Goal: Transaction & Acquisition: Purchase product/service

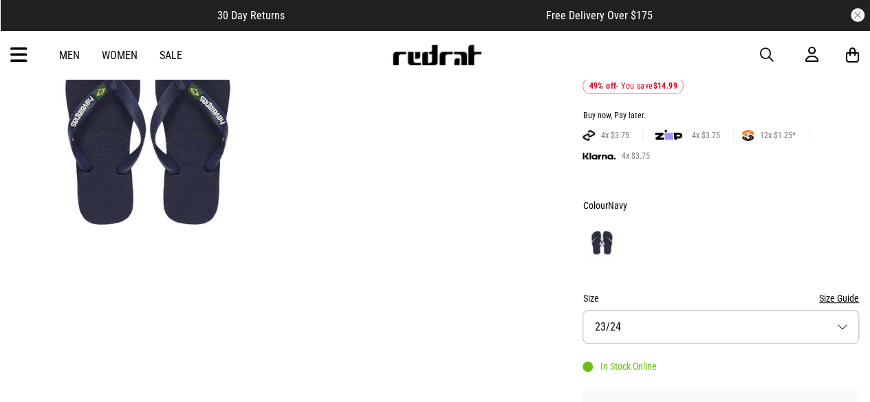
scroll to position [188, 0]
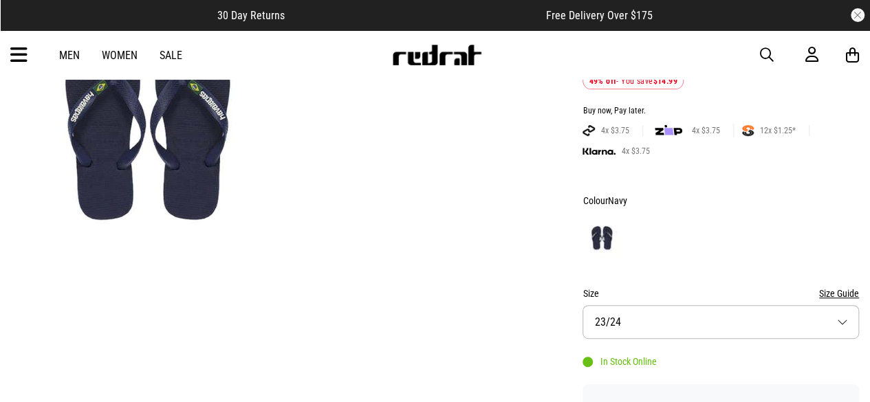
click at [735, 310] on button "Size 23/24" at bounding box center [721, 322] width 277 height 34
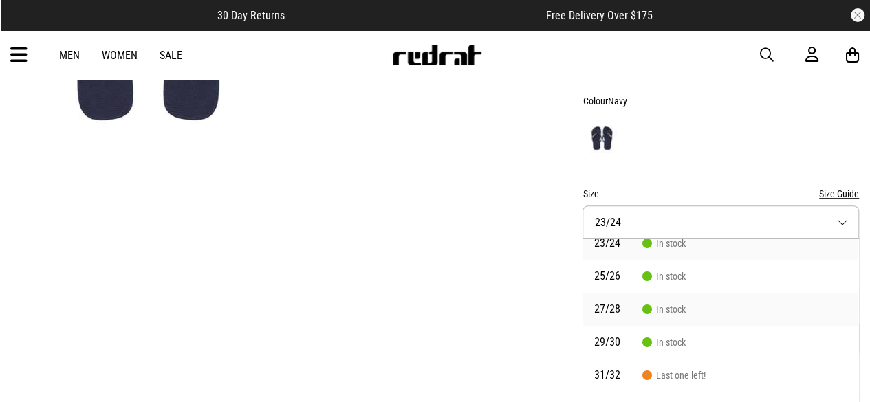
scroll to position [6, 0]
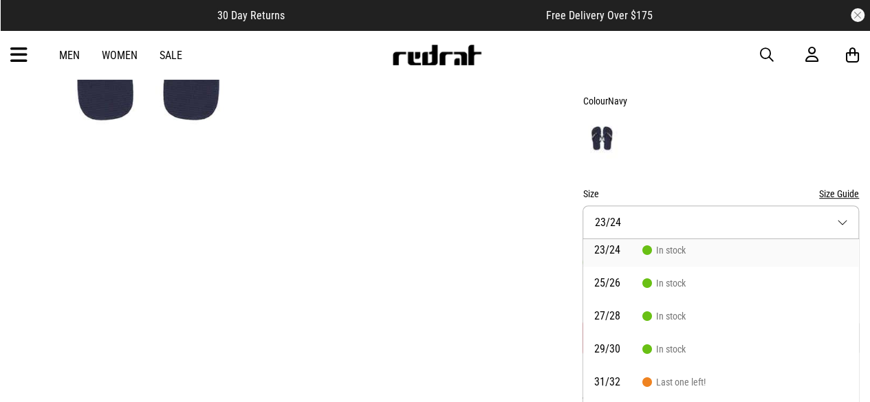
click at [838, 186] on button "Size Guide" at bounding box center [839, 194] width 40 height 17
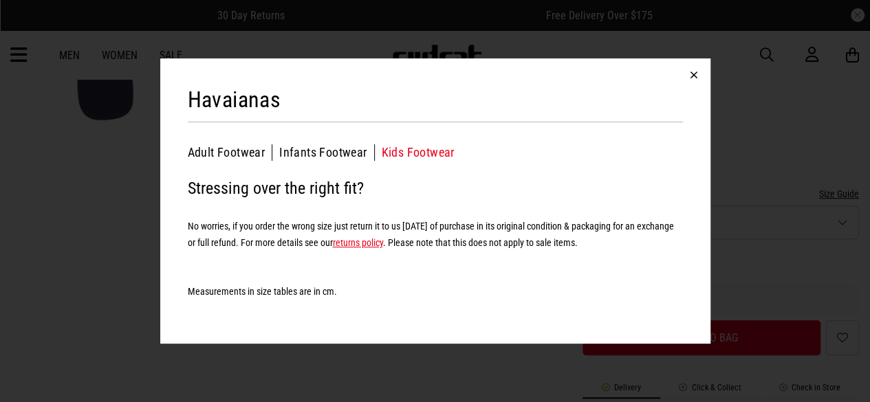
click at [413, 151] on button "Kids Footwear" at bounding box center [418, 152] width 73 height 17
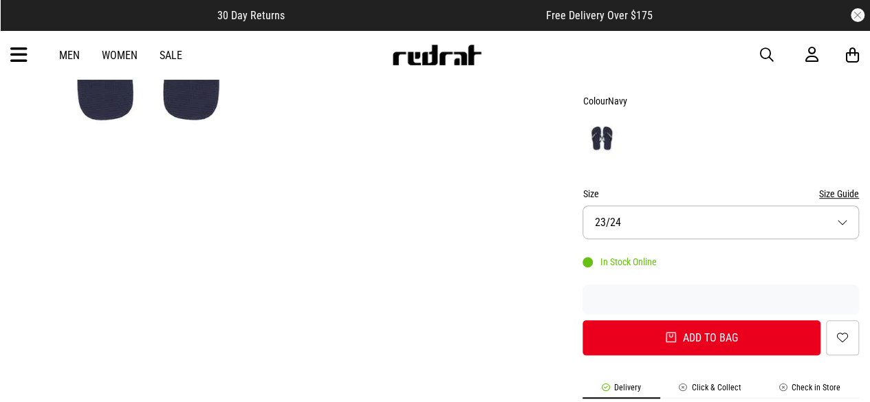
drag, startPoint x: 862, startPoint y: 109, endPoint x: 862, endPoint y: 123, distance: 13.8
click at [757, 206] on button "Size 23/24" at bounding box center [721, 223] width 277 height 34
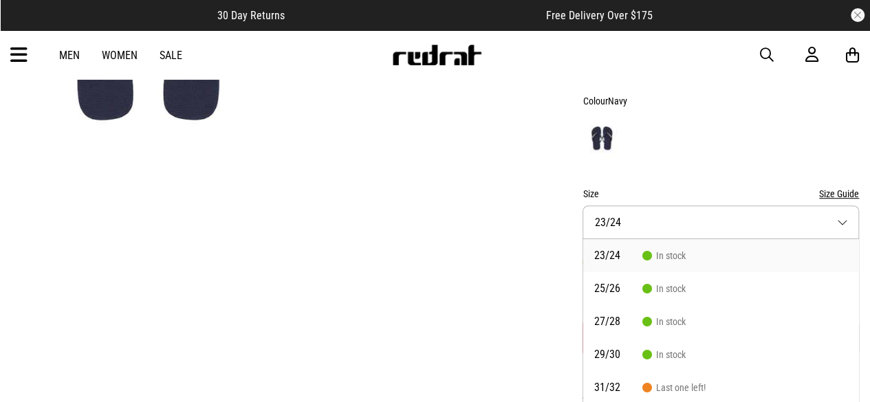
click at [841, 186] on button "Size Guide" at bounding box center [839, 194] width 40 height 17
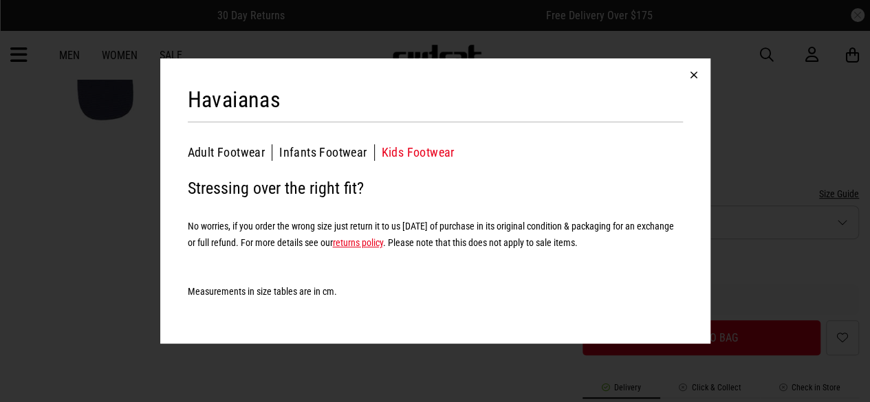
click at [417, 160] on button "Kids Footwear" at bounding box center [418, 152] width 73 height 17
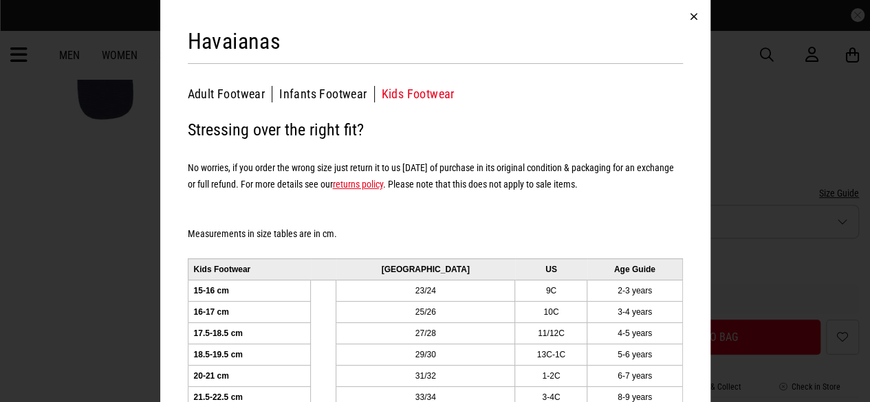
scroll to position [286, 0]
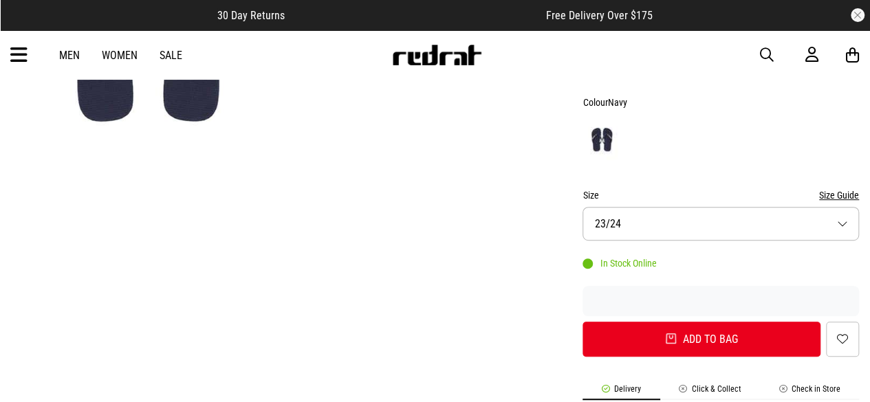
drag, startPoint x: 859, startPoint y: 133, endPoint x: 865, endPoint y: 141, distance: 10.7
click at [850, 187] on button "Size Guide" at bounding box center [839, 195] width 40 height 17
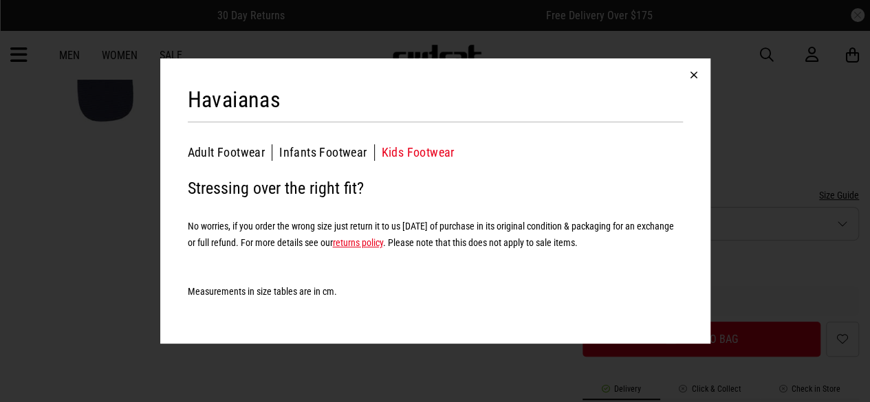
click at [414, 151] on button "Kids Footwear" at bounding box center [418, 152] width 73 height 17
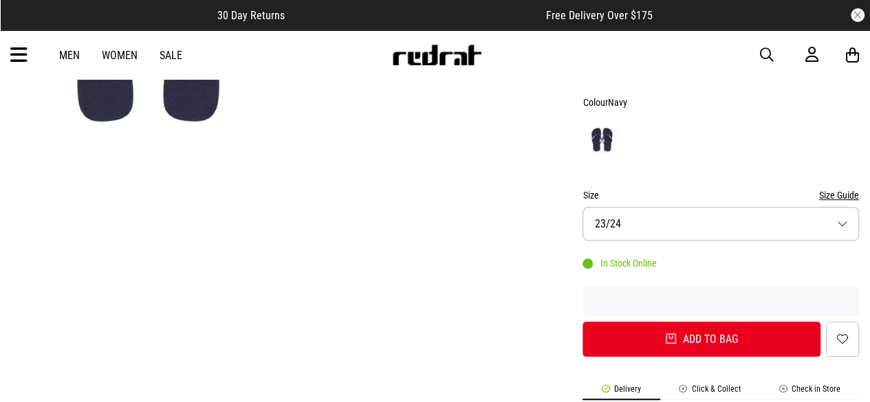
drag, startPoint x: 861, startPoint y: 180, endPoint x: 856, endPoint y: 195, distance: 15.7
click at [847, 187] on button "Size Guide" at bounding box center [839, 195] width 40 height 17
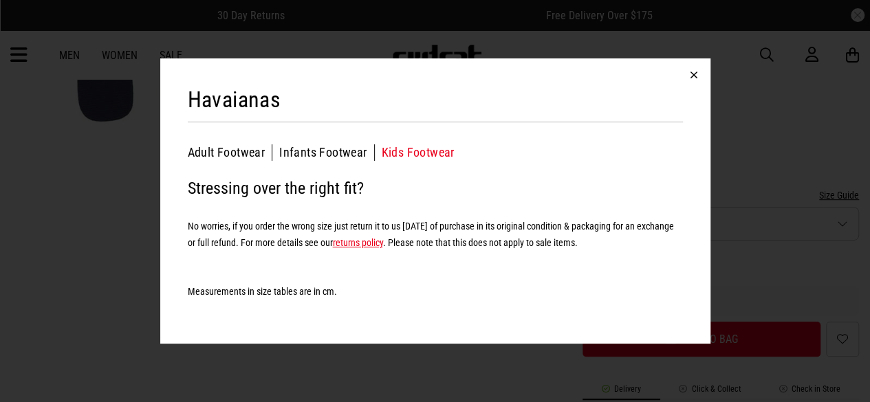
click at [414, 150] on button "Kids Footwear" at bounding box center [418, 152] width 73 height 17
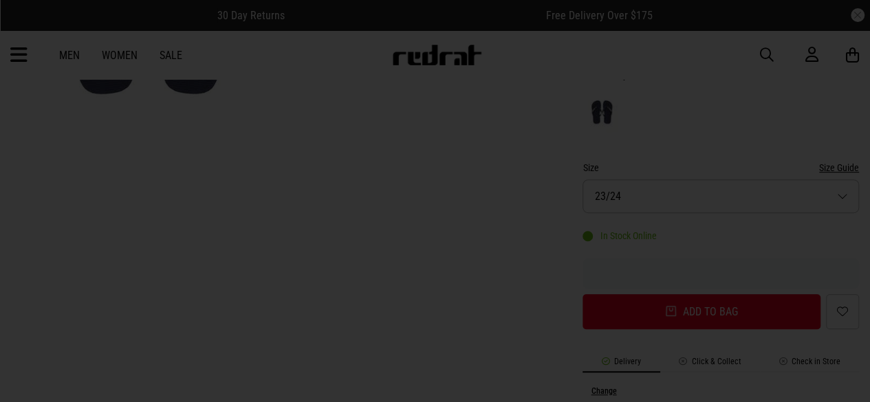
scroll to position [0, 0]
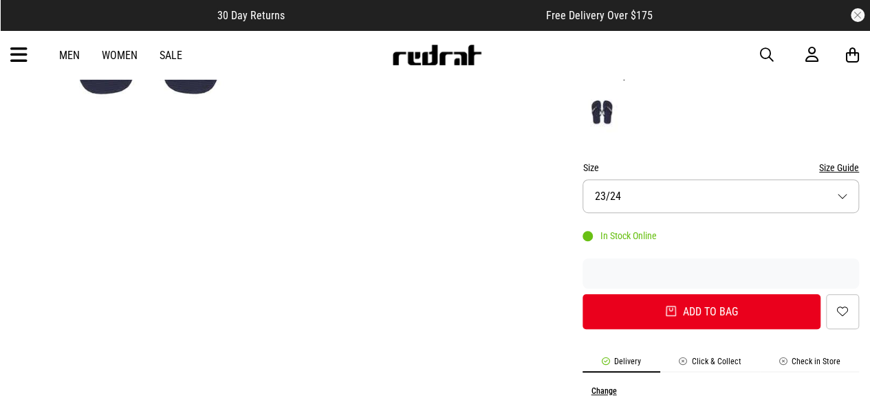
click at [684, 183] on button "Size 23/24" at bounding box center [721, 197] width 277 height 34
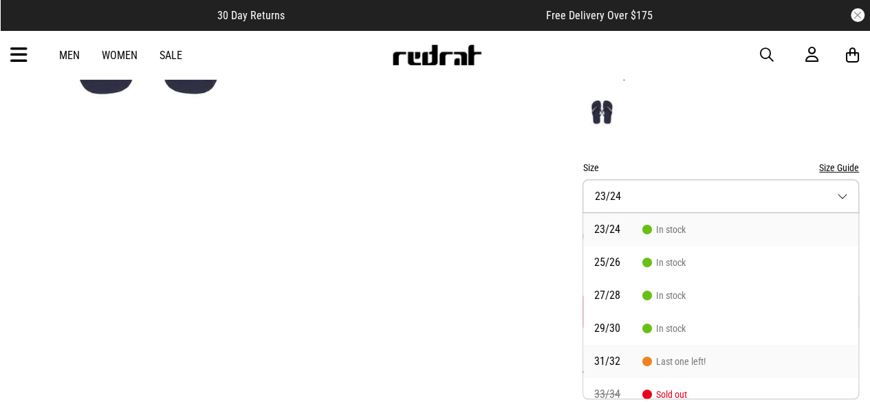
click at [660, 352] on li "31/32 Last one left!" at bounding box center [720, 361] width 275 height 33
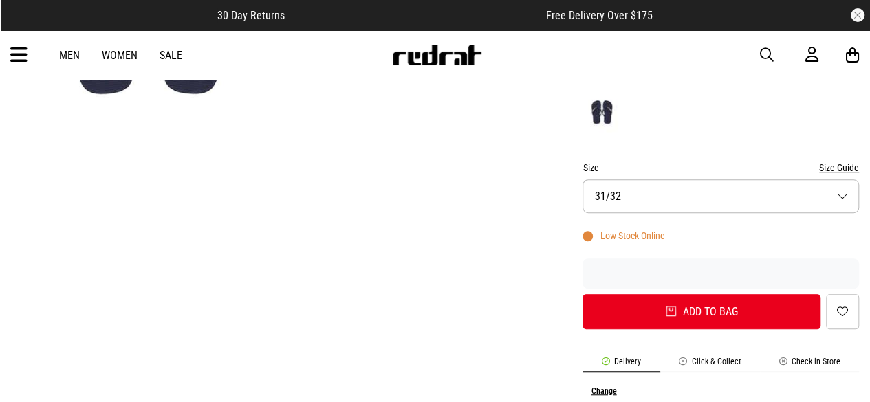
click at [828, 160] on button "Size Guide" at bounding box center [839, 168] width 40 height 17
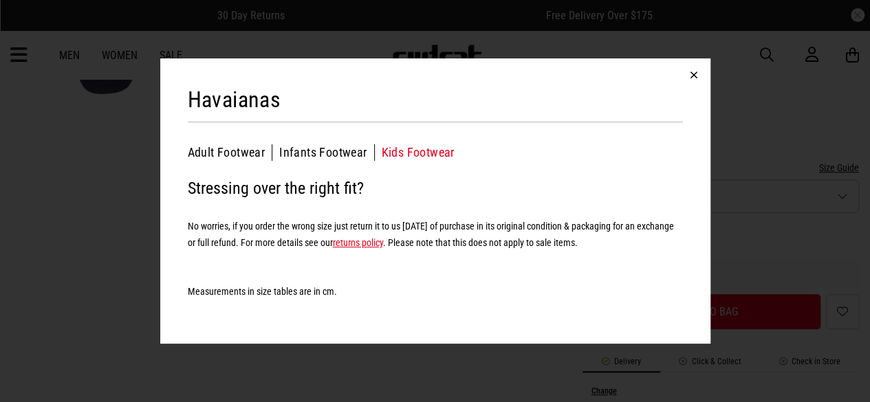
click at [429, 151] on button "Kids Footwear" at bounding box center [418, 152] width 73 height 17
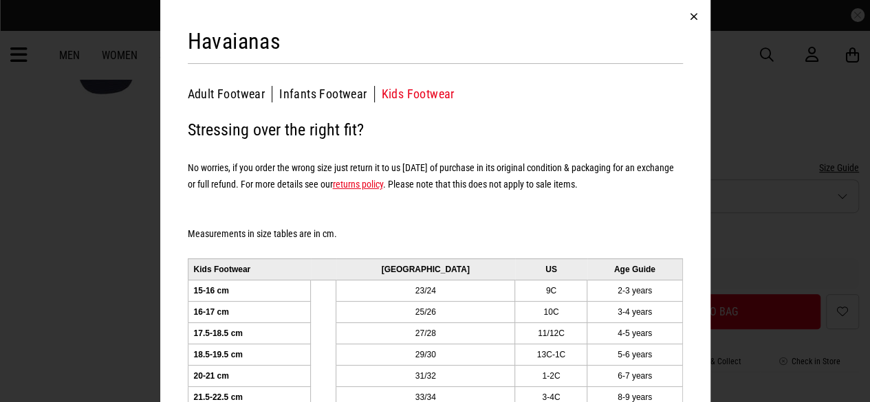
scroll to position [28, 0]
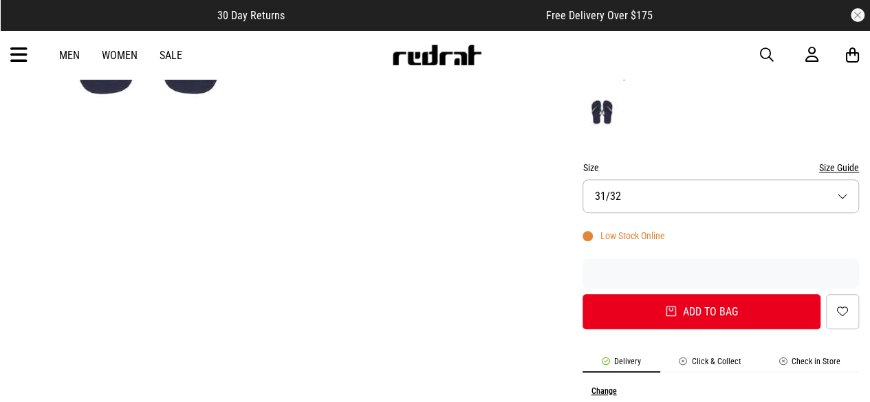
drag, startPoint x: 706, startPoint y: 164, endPoint x: 788, endPoint y: 168, distance: 82.6
click at [788, 180] on button "Size 31/32" at bounding box center [721, 197] width 277 height 34
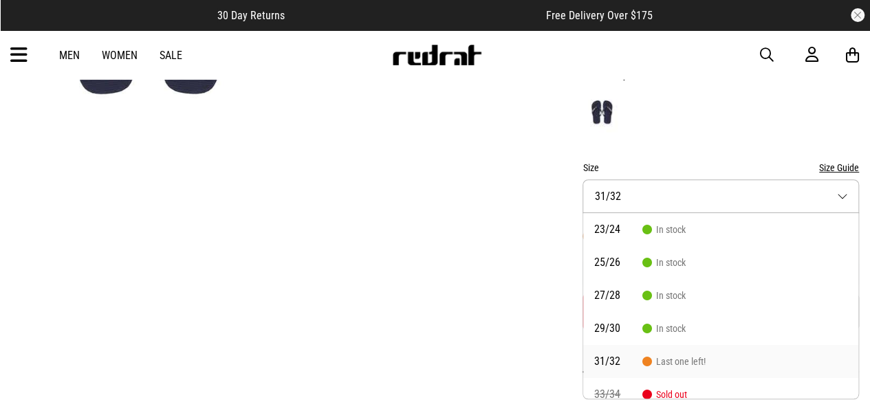
click at [676, 389] on span "Sold out" at bounding box center [665, 394] width 45 height 11
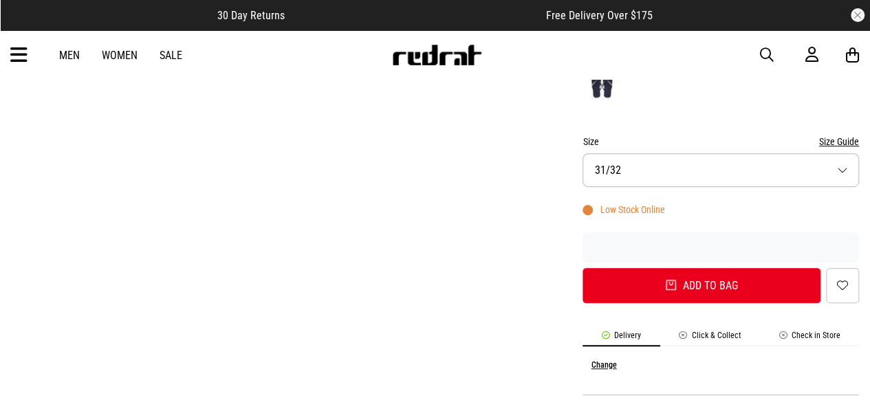
scroll to position [342, 0]
